Goal: Task Accomplishment & Management: Manage account settings

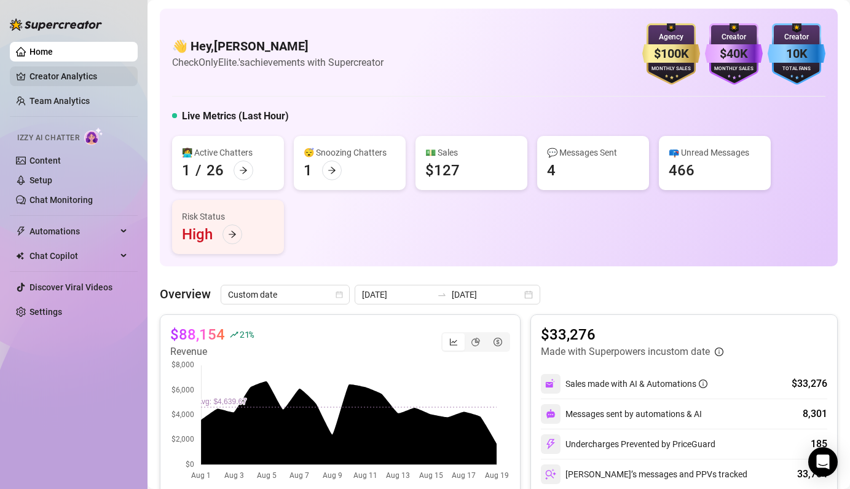
click at [65, 77] on link "Creator Analytics" at bounding box center [79, 76] width 98 height 20
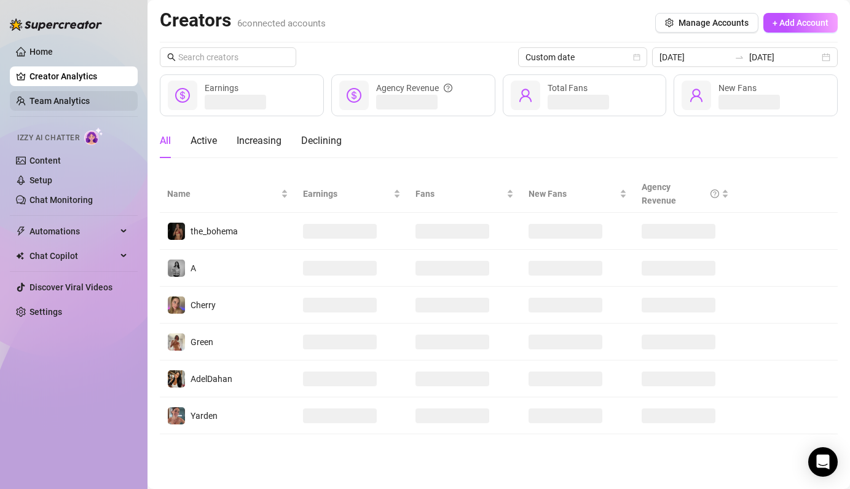
click at [79, 97] on link "Team Analytics" at bounding box center [60, 101] width 60 height 10
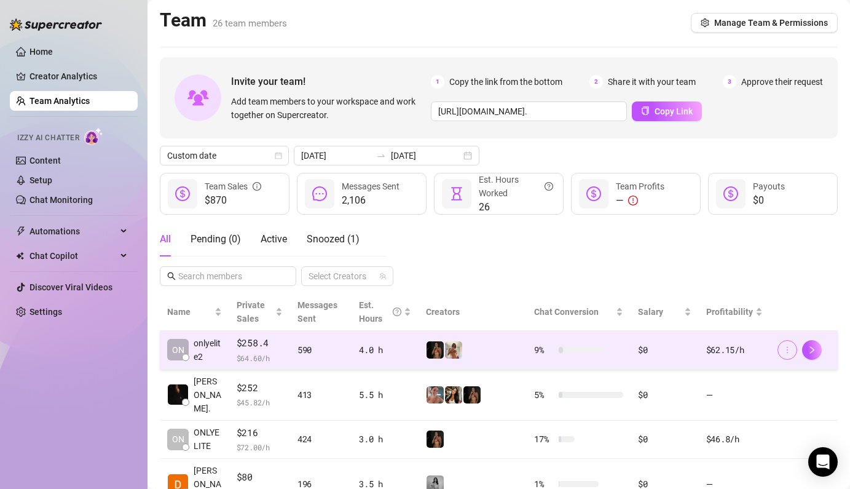
click at [783, 350] on icon "more" at bounding box center [787, 350] width 9 height 9
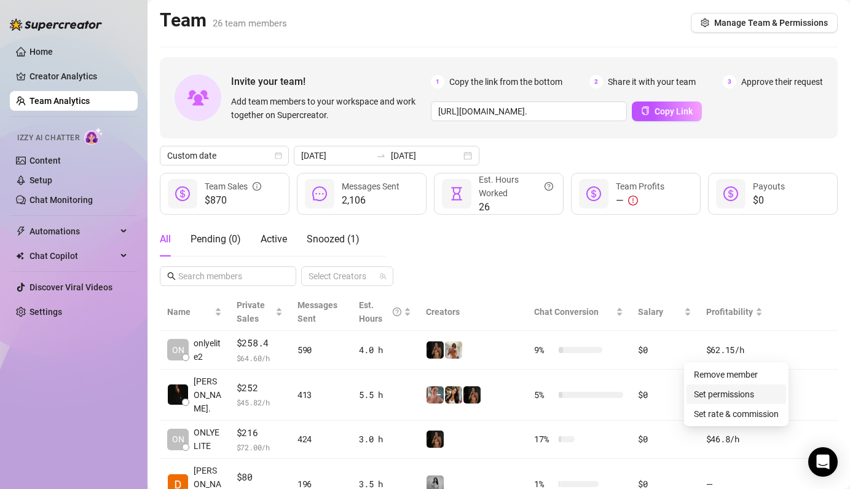
click at [751, 390] on link "Set permissions" at bounding box center [724, 394] width 60 height 10
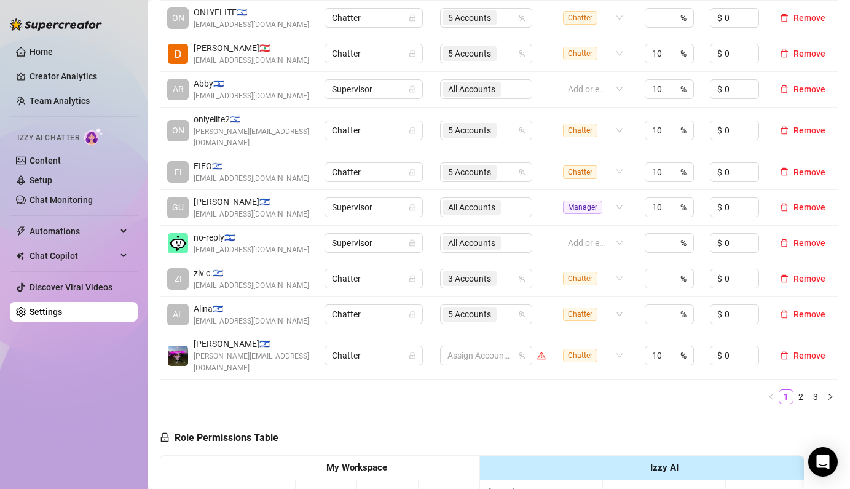
scroll to position [314, 0]
click at [794, 389] on link "2" at bounding box center [801, 396] width 14 height 14
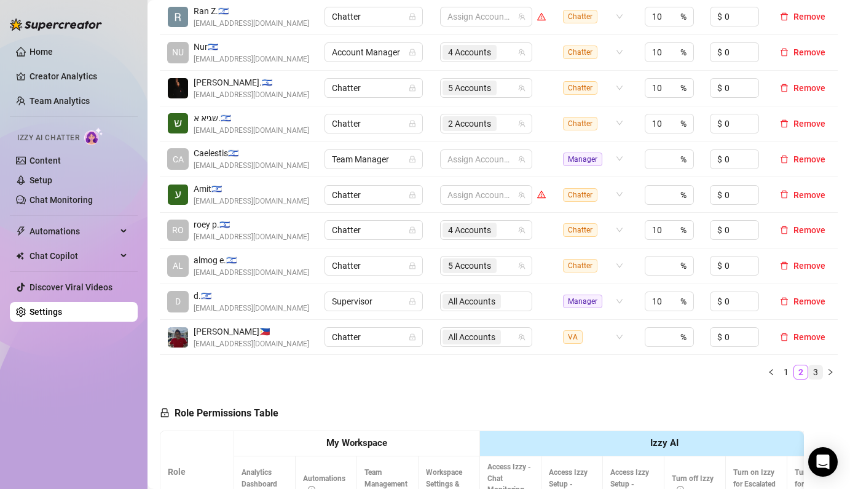
click at [809, 373] on link "3" at bounding box center [816, 372] width 14 height 14
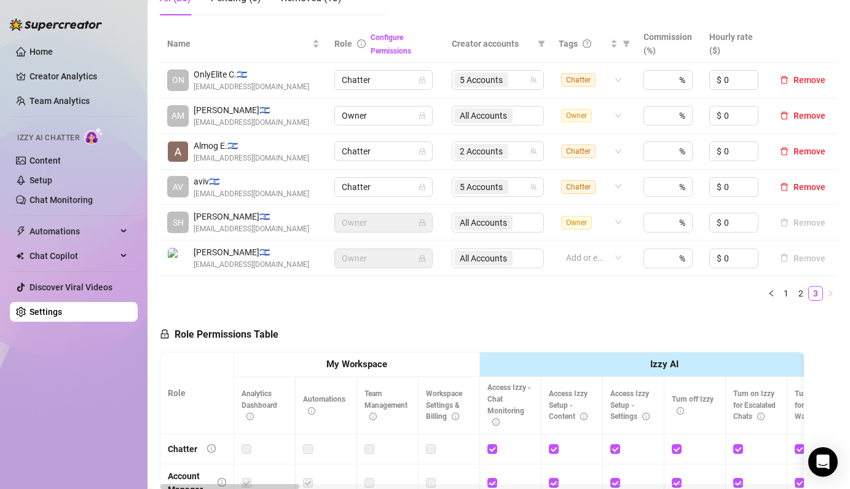
scroll to position [248, 0]
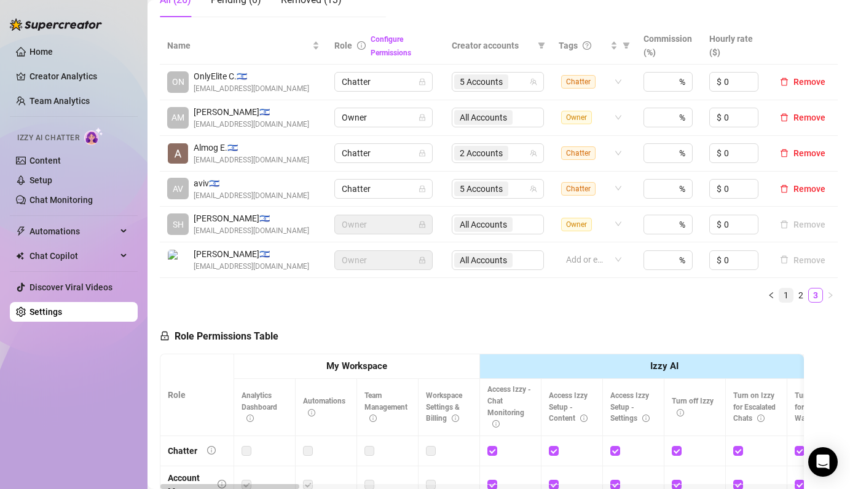
click at [780, 295] on link "1" at bounding box center [787, 295] width 14 height 14
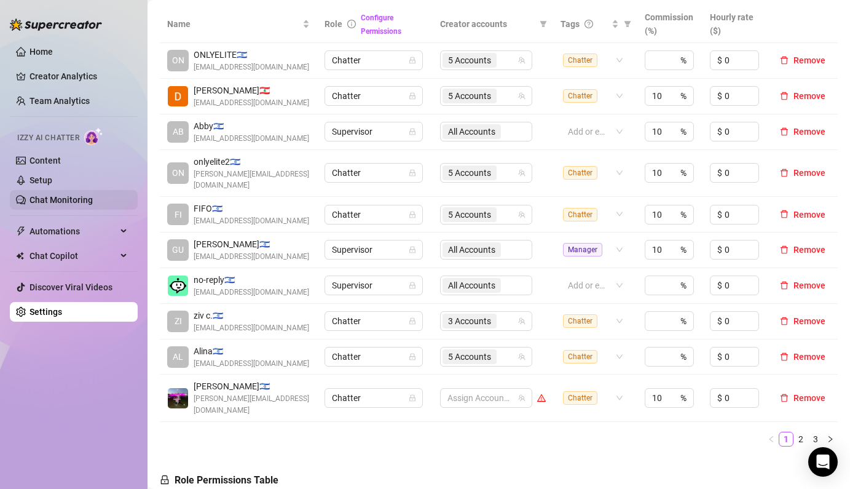
scroll to position [0, 0]
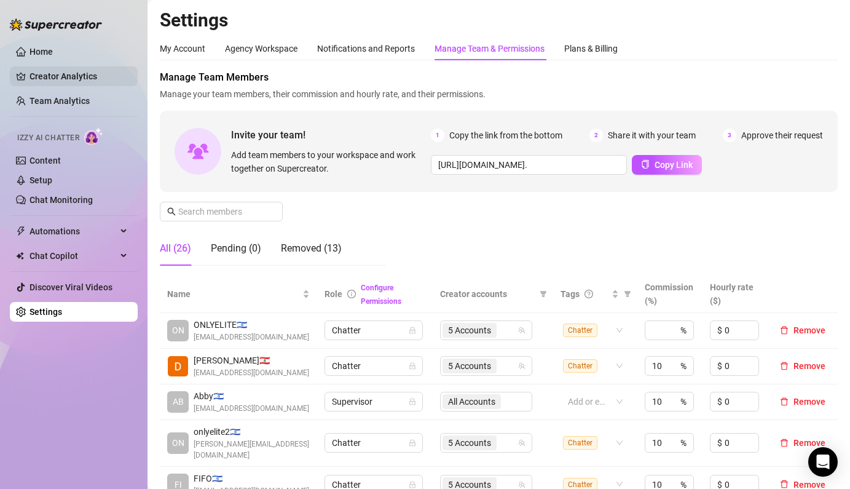
click at [55, 80] on link "Creator Analytics" at bounding box center [79, 76] width 98 height 20
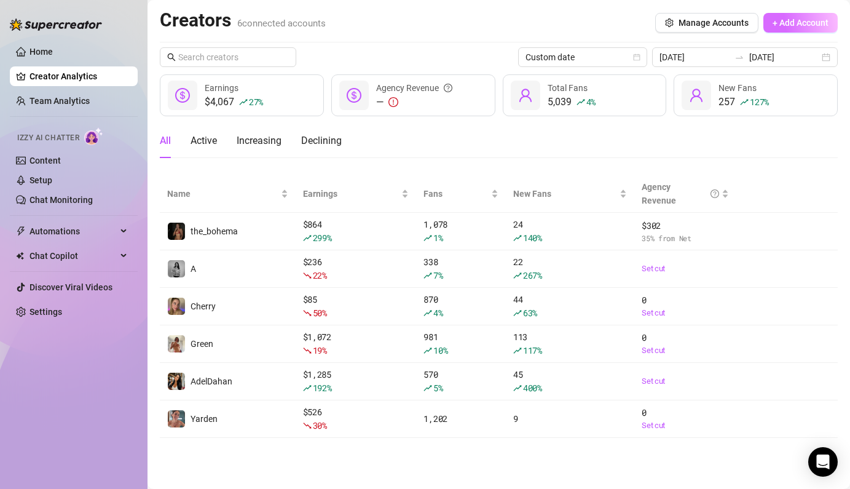
click at [776, 27] on span "+ Add Account" at bounding box center [801, 23] width 56 height 10
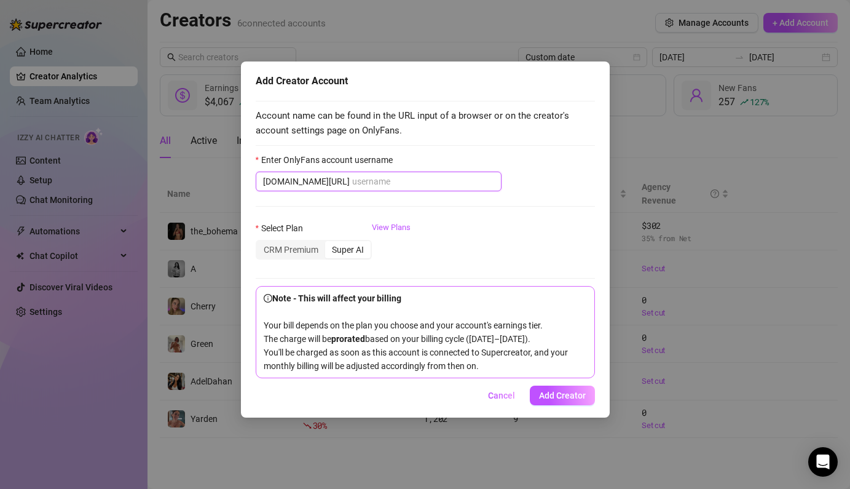
paste input "catbat?fbclid=PAQ0xDSwMScEVleHRuA2FlbQIxMQABp3r49TWkeSkcoLX5gaNlZs1jdmUEqjvXWXB…"
type input "catbat?fbclid=PAQ0xDSwMScEVleHRuA2FlbQIxMQABp3r49TWkeSkcoLX5gaNlZs1jdmUEqjvXWXB…"
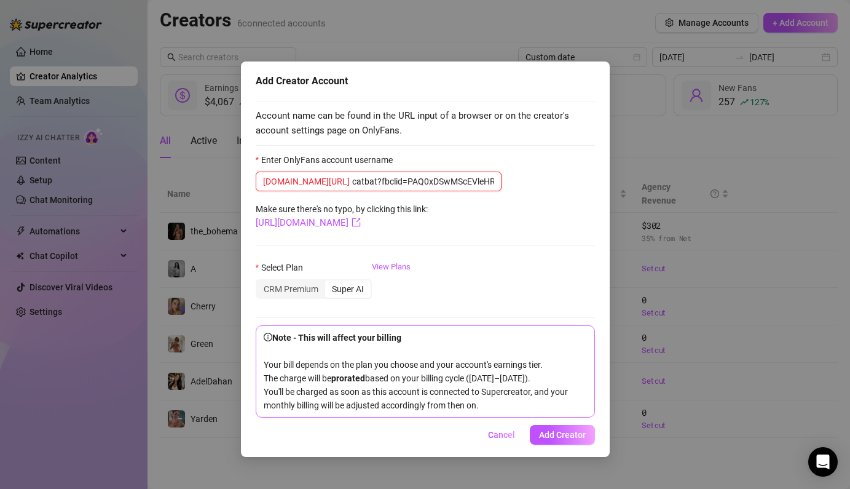
scroll to position [0, 449]
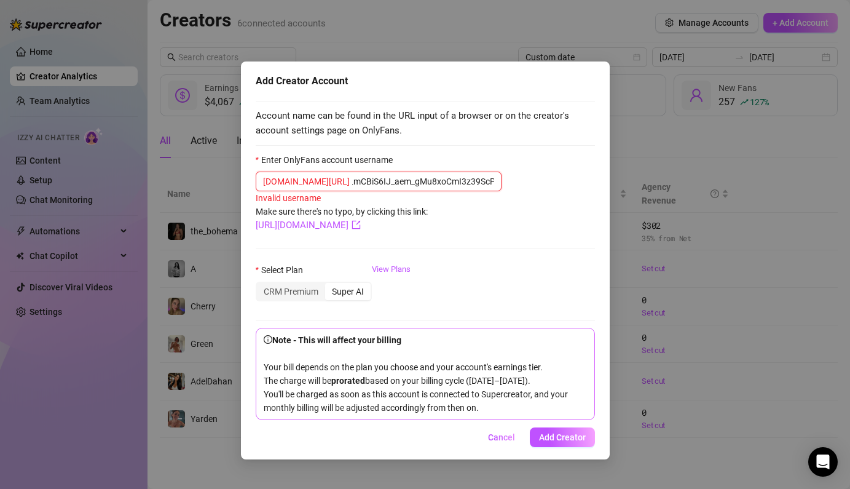
click at [352, 178] on input "catbat?fbclid=PAQ0xDSwMScEVleHRuA2FlbQIxMQABp3r49TWkeSkcoLX5gaNlZs1jdmUEqjvXWXB…" at bounding box center [423, 182] width 142 height 14
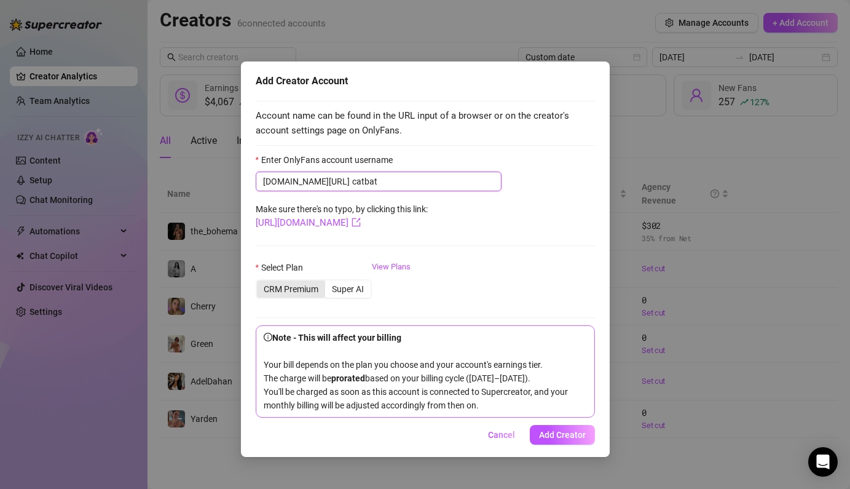
type input "catbat"
click at [306, 283] on div "CRM Premium" at bounding box center [291, 288] width 68 height 17
click at [260, 282] on input "CRM Premium" at bounding box center [260, 282] width 0 height 0
click at [571, 440] on span "Add Creator" at bounding box center [562, 435] width 47 height 10
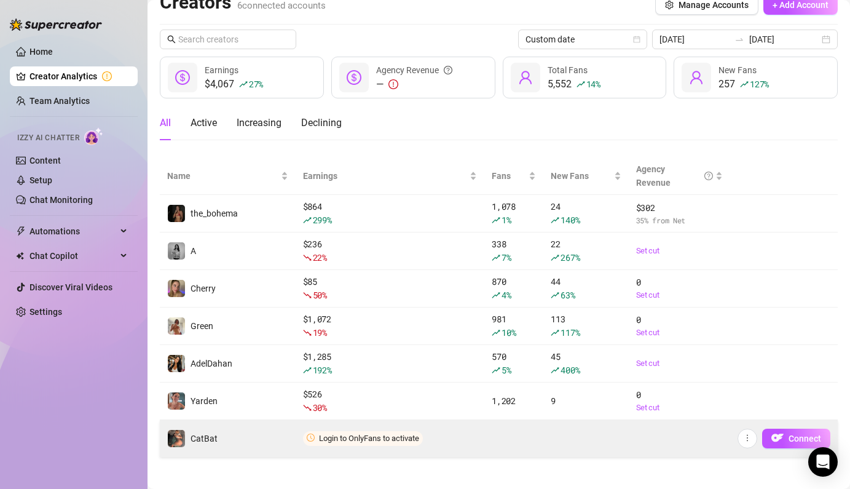
scroll to position [23, 0]
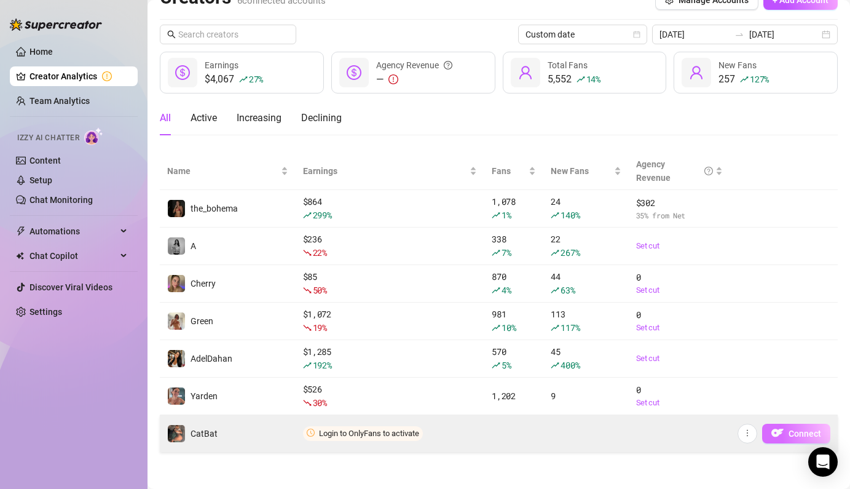
click at [778, 430] on button "Connect" at bounding box center [796, 434] width 68 height 20
